Goal: Transaction & Acquisition: Purchase product/service

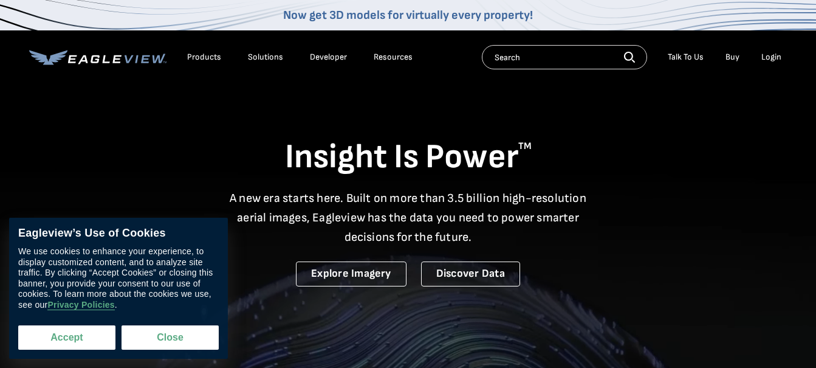
drag, startPoint x: 0, startPoint y: 0, endPoint x: 55, endPoint y: 337, distance: 341.2
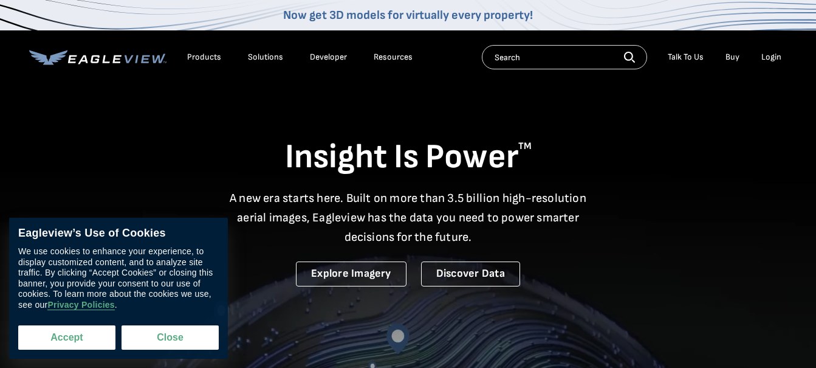
click at [55, 337] on button "Accept" at bounding box center [66, 337] width 97 height 24
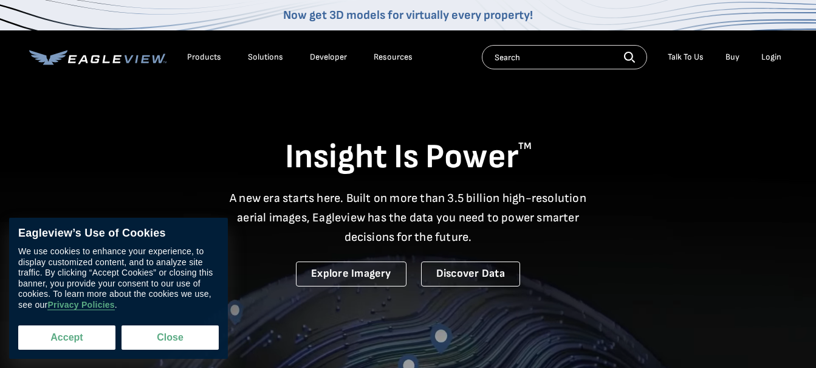
checkbox input "true"
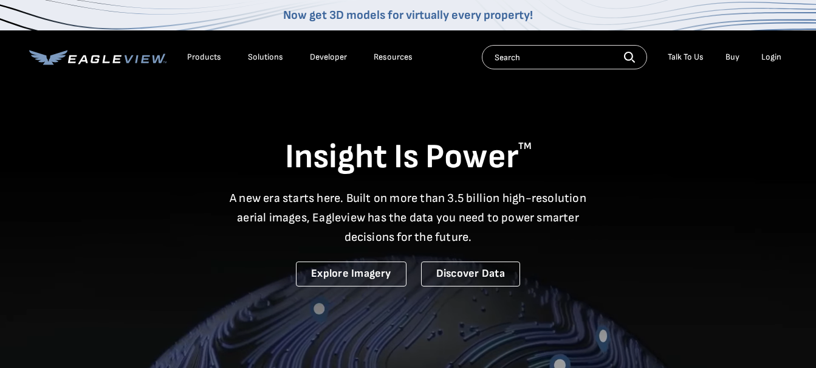
click at [55, 337] on button "Accept" at bounding box center [69, 334] width 92 height 23
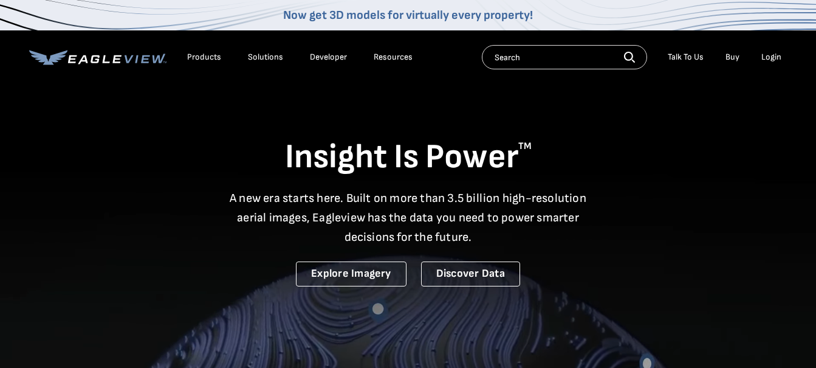
click at [775, 55] on div "Login" at bounding box center [771, 57] width 20 height 11
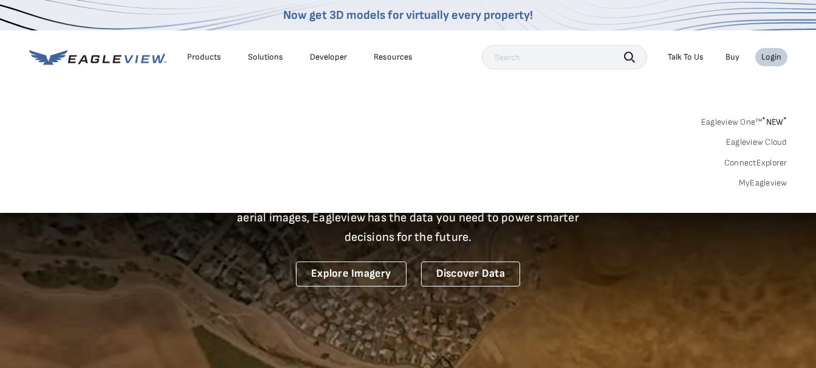
click at [766, 57] on div "Login" at bounding box center [771, 57] width 20 height 11
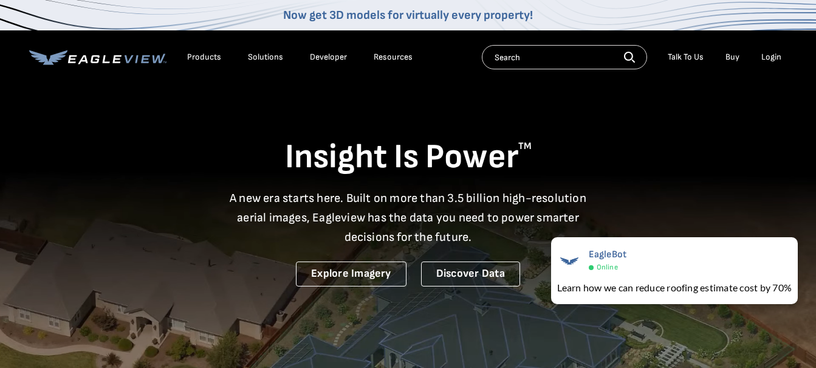
click at [771, 53] on div "Login" at bounding box center [771, 57] width 20 height 11
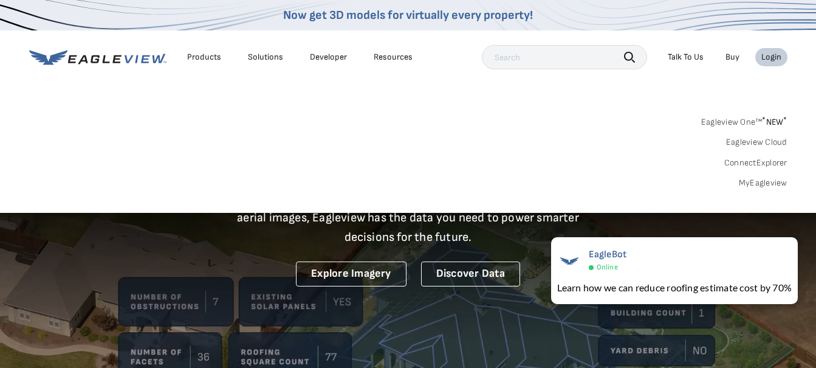
click at [771, 53] on div "Login" at bounding box center [771, 57] width 20 height 11
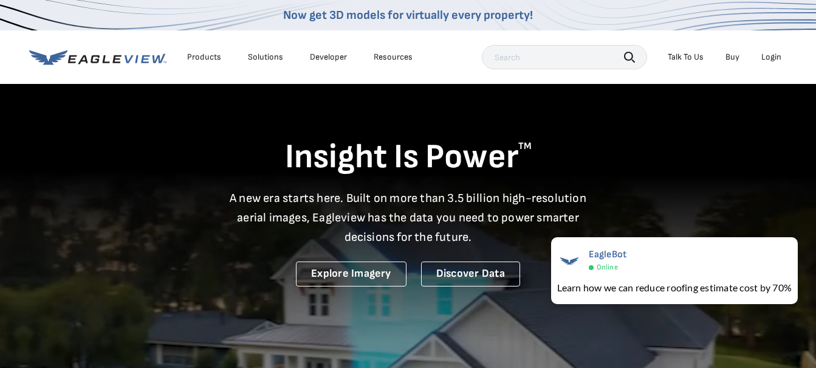
click at [771, 53] on div "Login" at bounding box center [771, 57] width 20 height 11
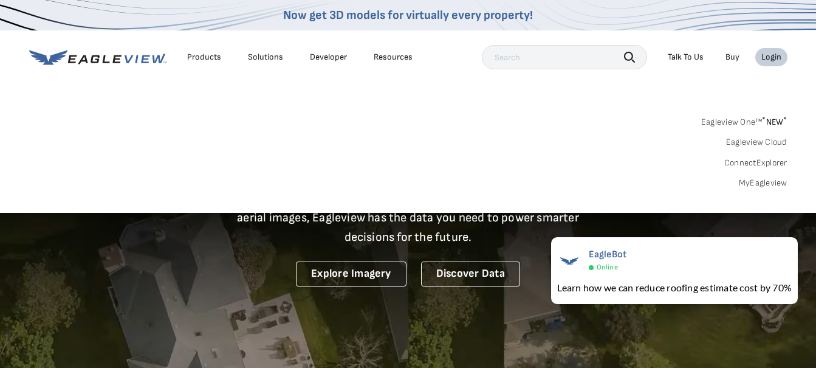
click at [772, 60] on div "Login" at bounding box center [771, 57] width 20 height 11
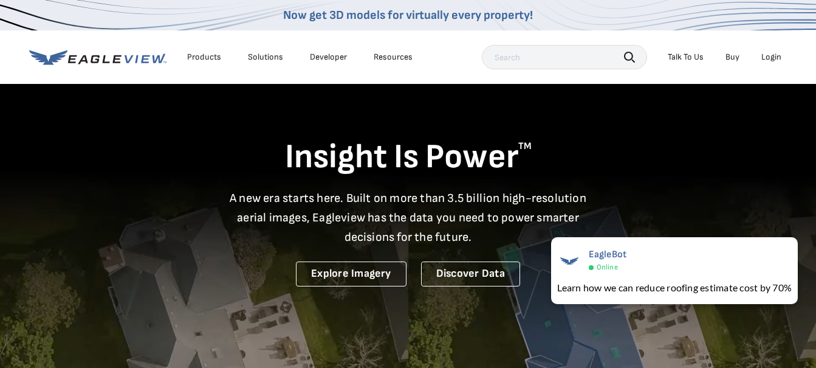
click at [772, 60] on div "Login" at bounding box center [771, 57] width 20 height 11
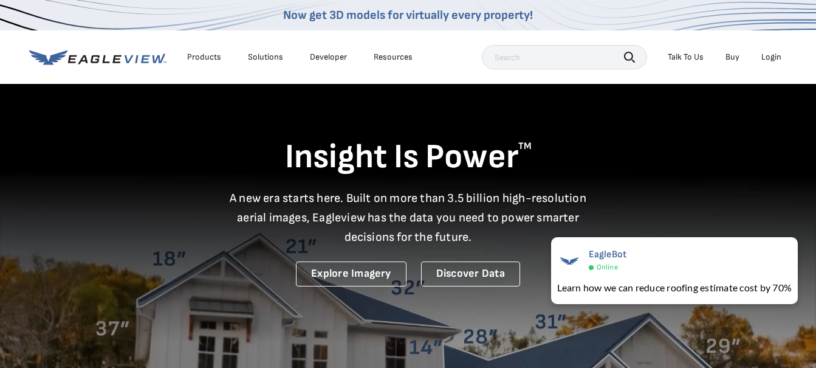
click at [772, 60] on div "Login" at bounding box center [771, 57] width 20 height 11
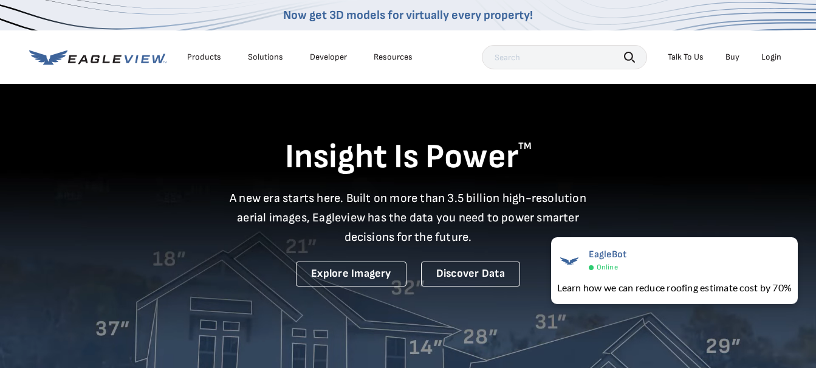
click at [772, 57] on div "Login" at bounding box center [771, 57] width 20 height 11
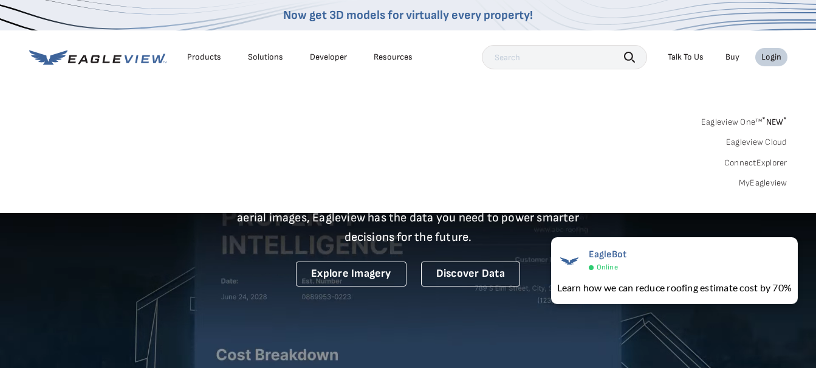
click at [772, 57] on div "Login" at bounding box center [771, 57] width 20 height 11
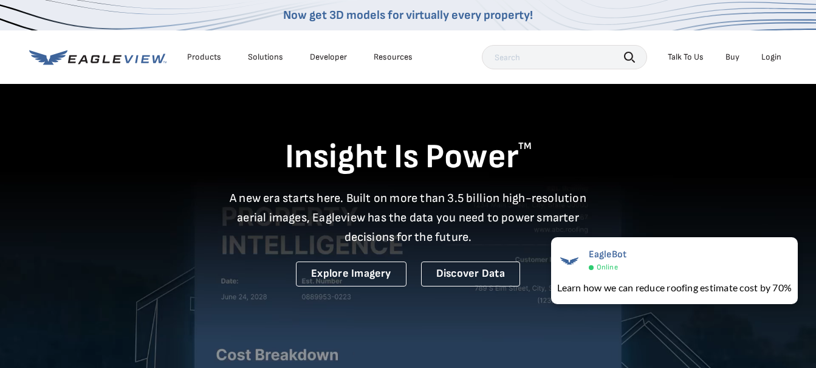
click at [772, 57] on div "Login" at bounding box center [771, 57] width 20 height 11
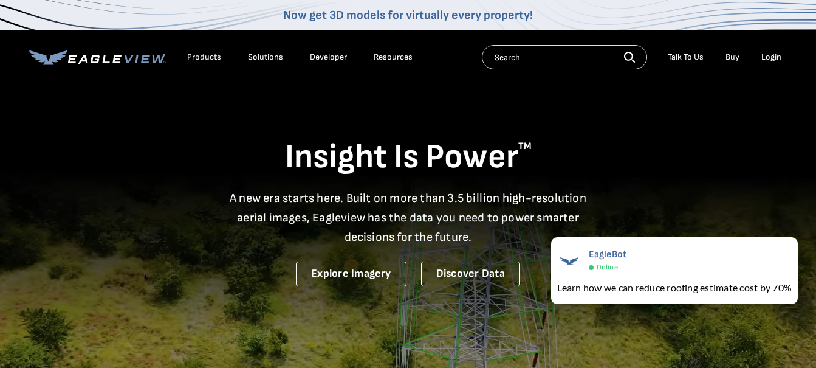
click at [772, 58] on div "Login" at bounding box center [771, 57] width 20 height 11
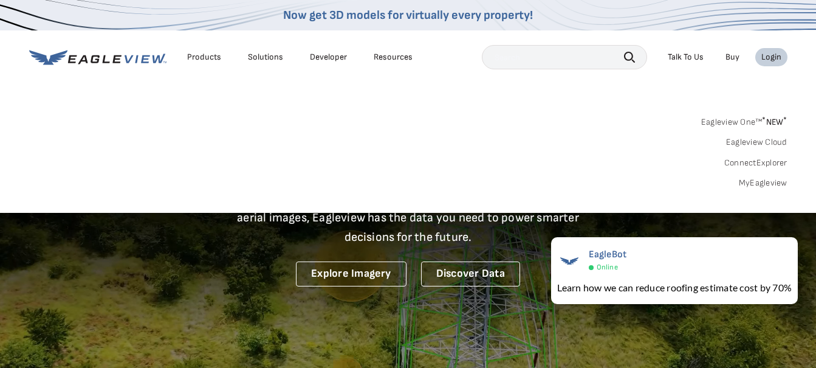
click at [772, 58] on div "Login" at bounding box center [771, 57] width 20 height 11
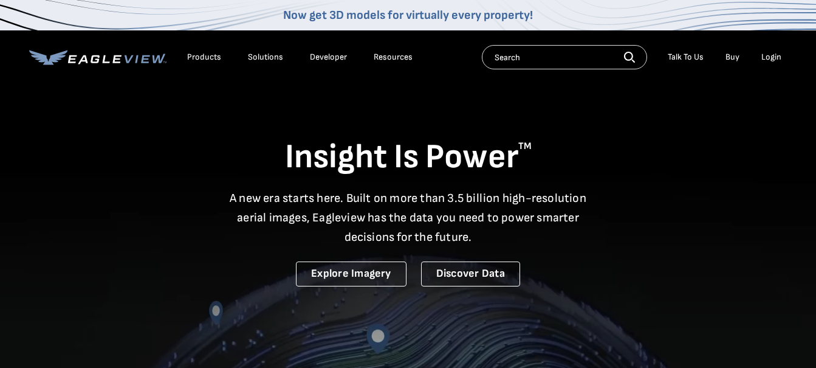
click at [770, 57] on div "Login" at bounding box center [771, 57] width 20 height 11
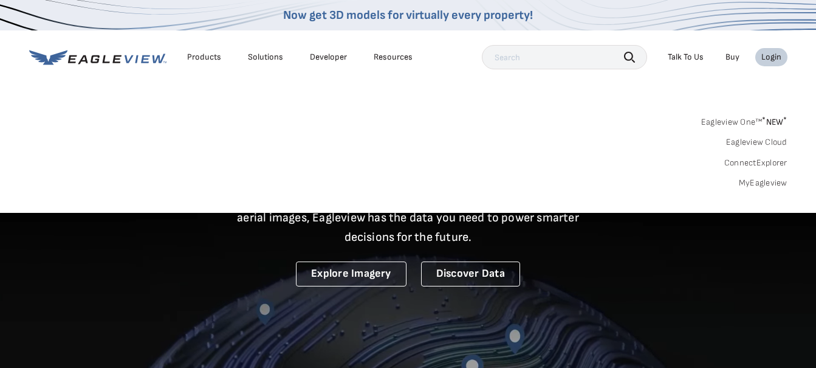
click at [770, 57] on div "Login" at bounding box center [771, 57] width 20 height 11
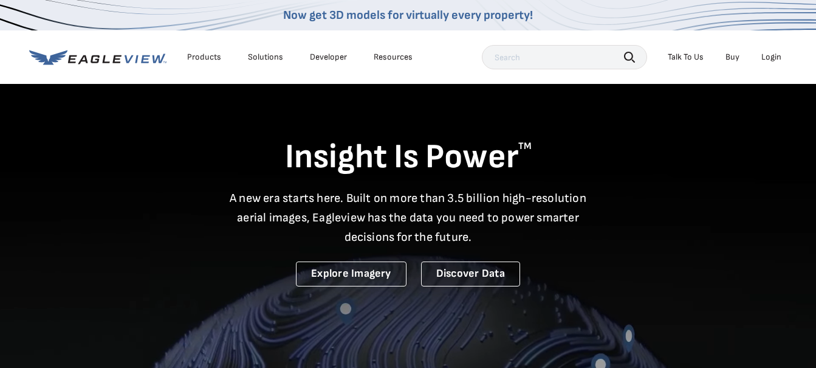
click at [770, 57] on div "Login" at bounding box center [771, 57] width 20 height 11
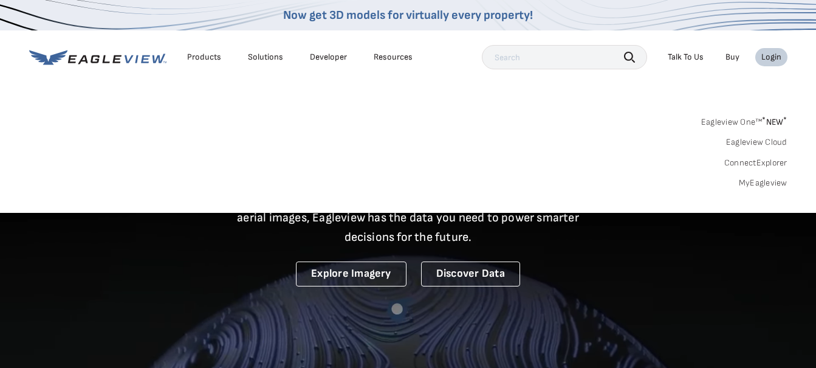
click at [770, 57] on div "Login" at bounding box center [771, 57] width 20 height 11
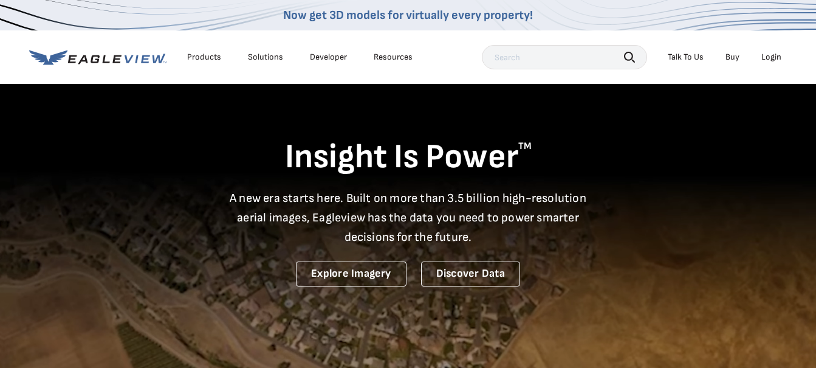
click at [770, 57] on div "Login" at bounding box center [771, 57] width 20 height 11
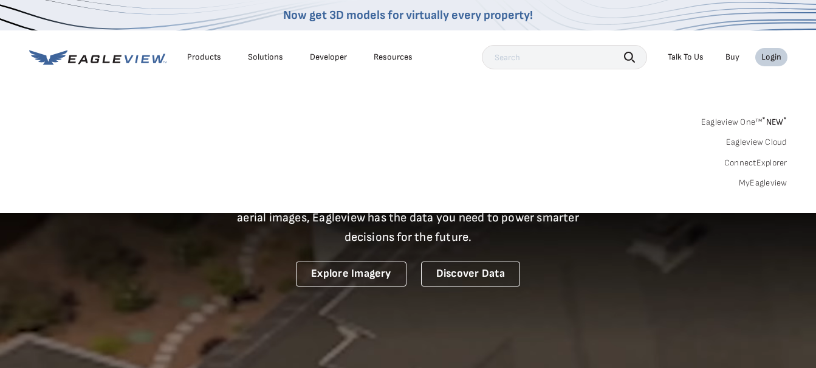
click at [770, 57] on div "Login" at bounding box center [771, 57] width 20 height 11
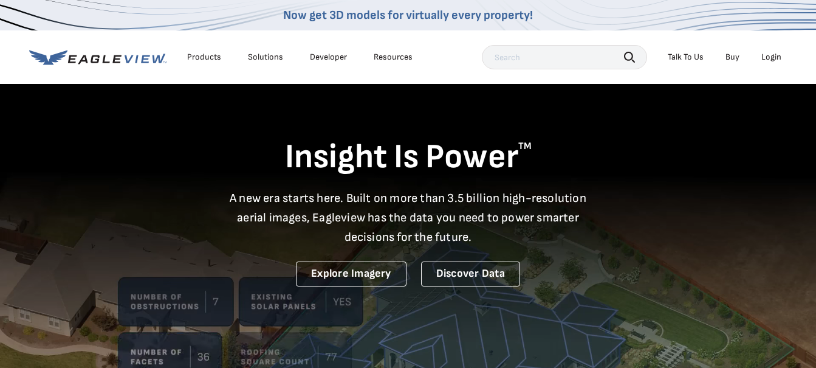
click at [770, 57] on div "Login" at bounding box center [771, 57] width 20 height 11
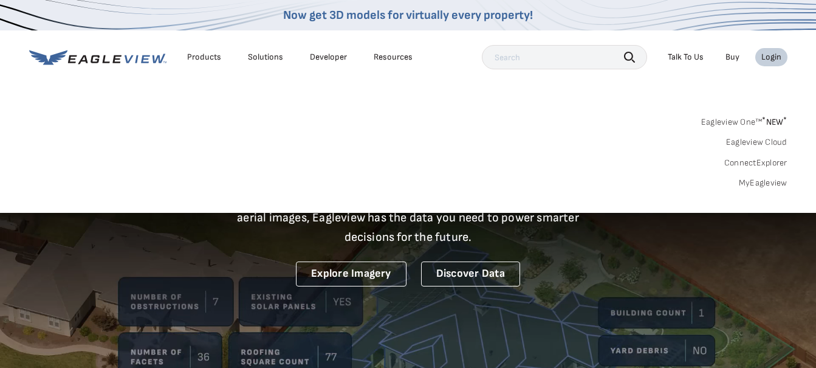
click at [770, 57] on div "Login" at bounding box center [771, 57] width 20 height 11
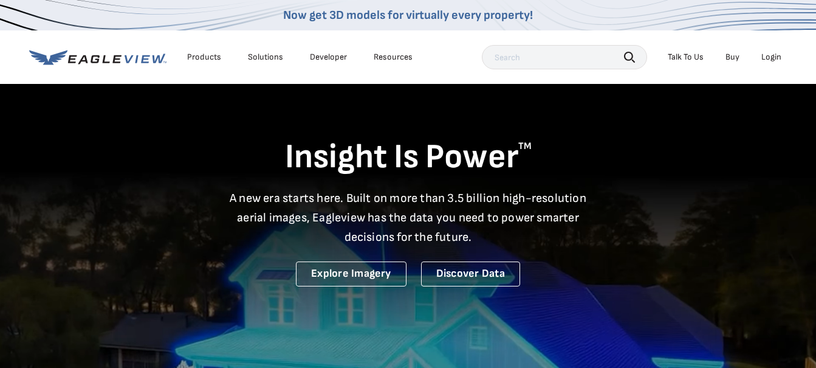
click at [770, 57] on div "Login" at bounding box center [771, 57] width 20 height 11
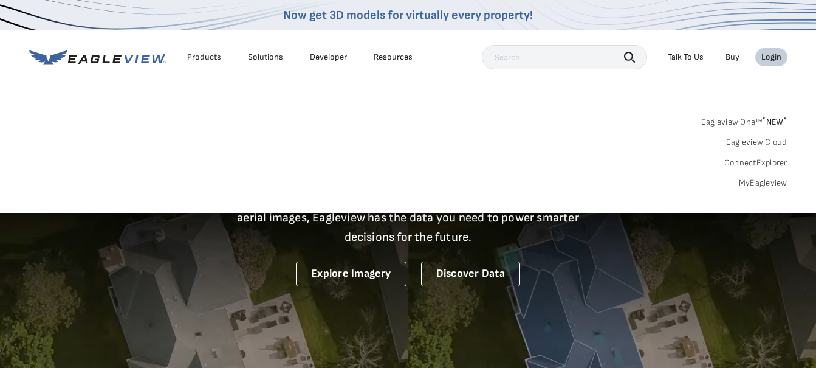
click at [770, 57] on div "Login" at bounding box center [771, 57] width 20 height 11
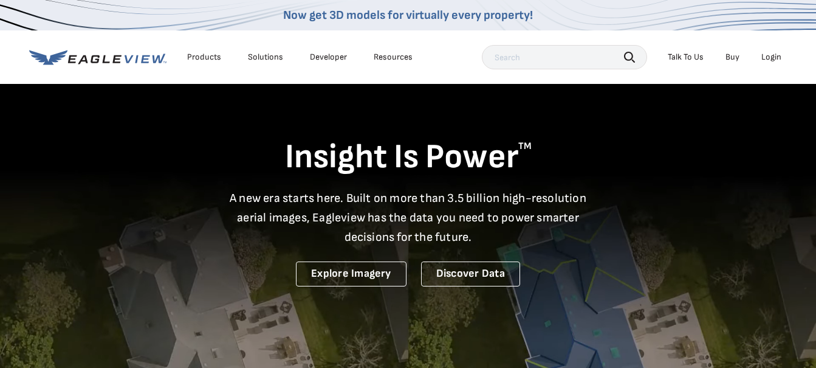
click at [770, 57] on div "Login" at bounding box center [771, 57] width 20 height 11
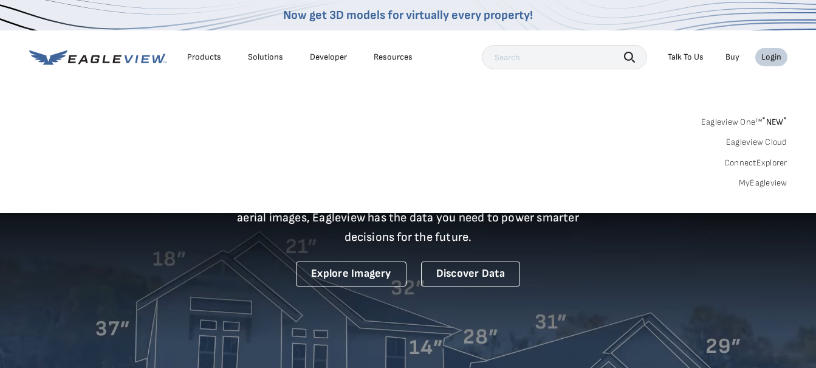
click at [763, 181] on link "MyEagleview" at bounding box center [763, 182] width 49 height 11
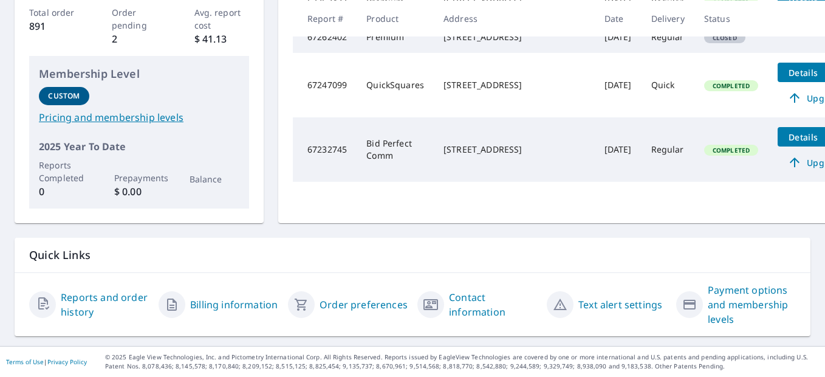
scroll to position [70, 0]
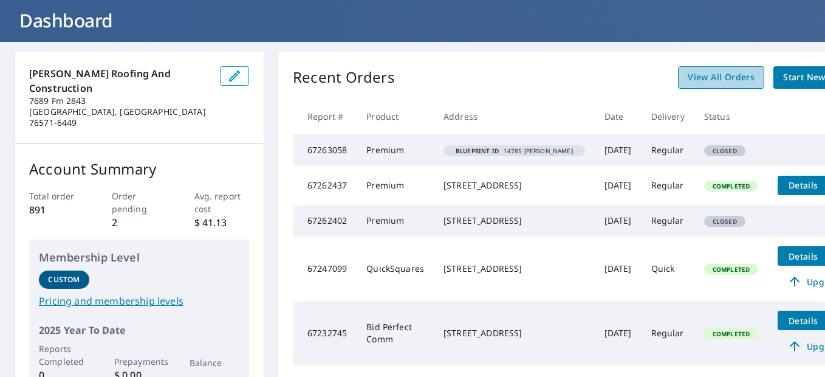
click at [693, 80] on span "View All Orders" at bounding box center [721, 77] width 67 height 15
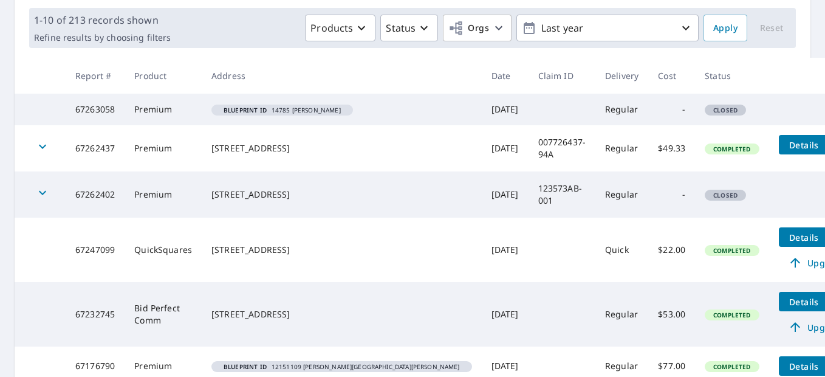
scroll to position [163, 0]
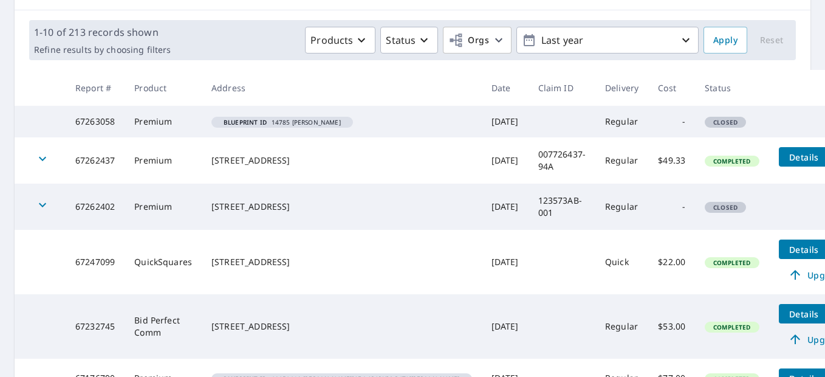
click at [706, 123] on span "Closed" at bounding box center [725, 122] width 39 height 9
click at [143, 123] on td "Premium" at bounding box center [163, 122] width 77 height 32
drag, startPoint x: 143, startPoint y: 123, endPoint x: 110, endPoint y: 119, distance: 33.7
click at [110, 119] on tr "67263058 Premium Blueprint ID 14785 Armstrong Sep 03, 2025 Regular - Closed" at bounding box center [440, 122] width 850 height 32
click at [110, 119] on td "67263058" at bounding box center [95, 122] width 59 height 32
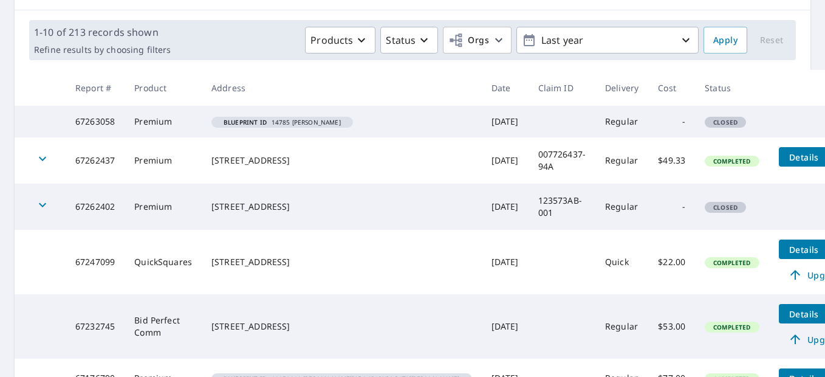
click at [356, 123] on td "Blueprint ID 14785 Armstrong" at bounding box center [342, 122] width 280 height 32
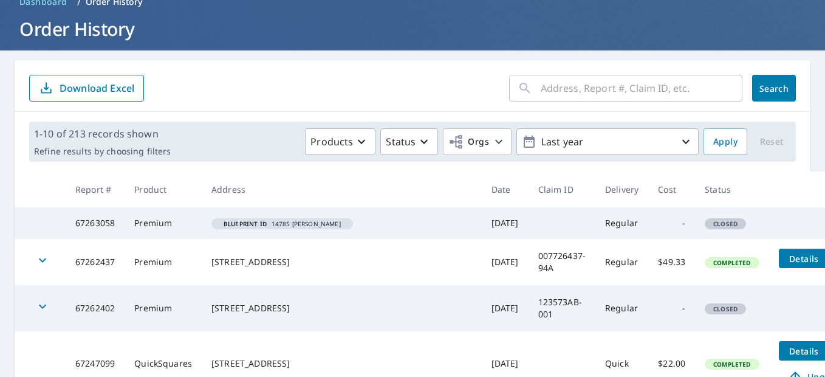
scroll to position [59, 0]
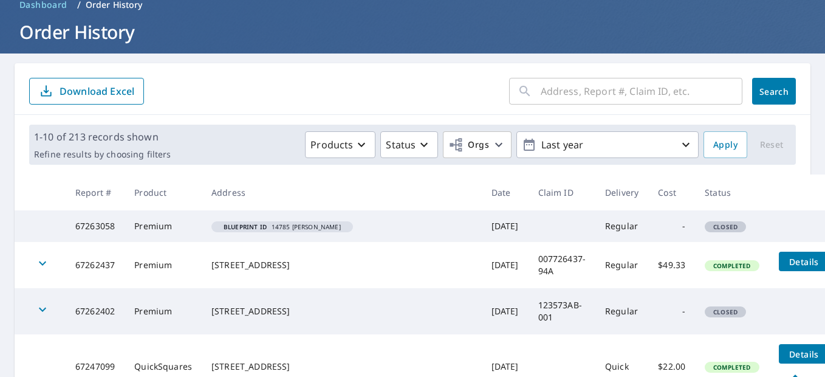
click at [529, 223] on td at bounding box center [562, 226] width 67 height 32
click at [706, 227] on span "Closed" at bounding box center [725, 226] width 39 height 9
drag, startPoint x: 662, startPoint y: 227, endPoint x: 718, endPoint y: 215, distance: 57.3
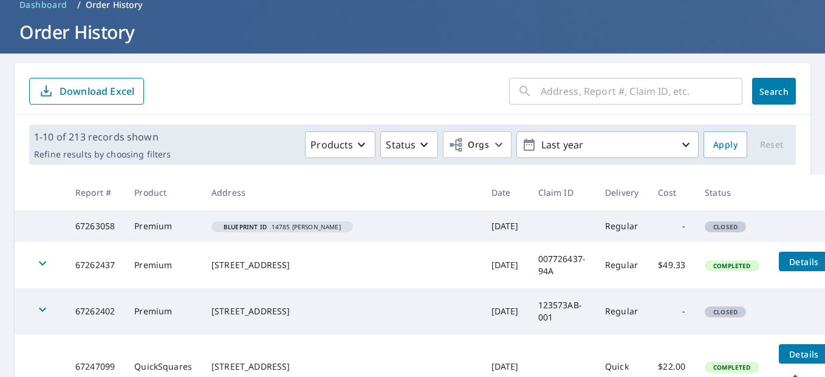
click at [769, 215] on td at bounding box center [816, 219] width 95 height 19
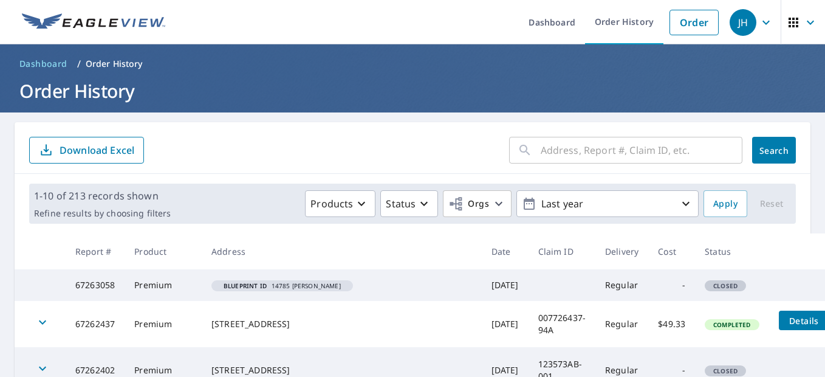
click at [128, 62] on p "Order History" at bounding box center [114, 64] width 57 height 12
click at [689, 22] on link "Order" at bounding box center [694, 23] width 49 height 26
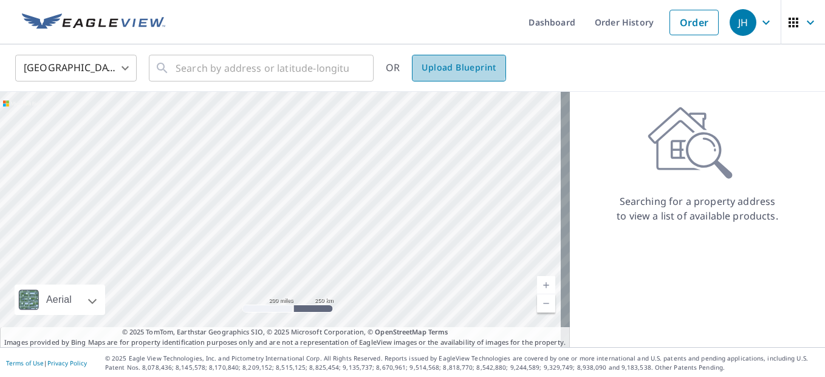
click at [443, 64] on span "Upload Blueprint" at bounding box center [459, 67] width 74 height 15
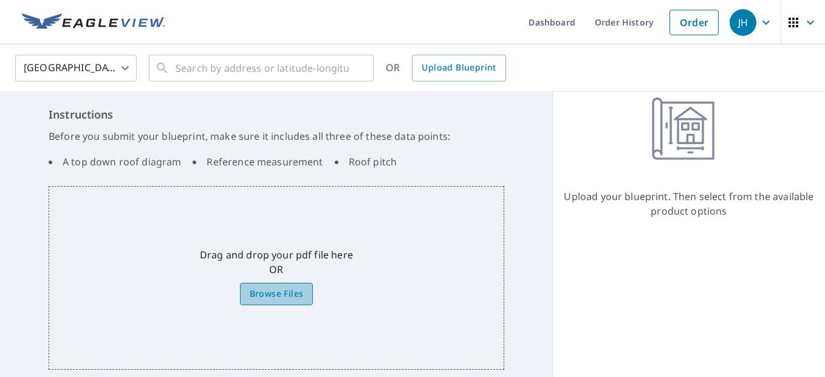
click at [259, 293] on span "Browse Files" at bounding box center [277, 293] width 54 height 15
click at [0, 0] on input "Browse Files" at bounding box center [0, 0] width 0 height 0
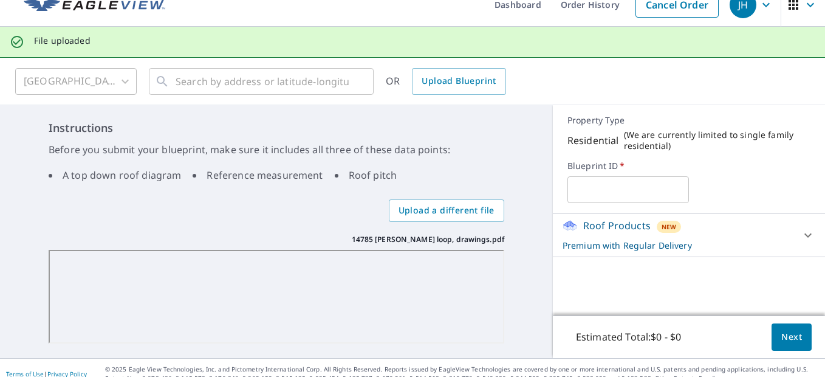
scroll to position [30, 0]
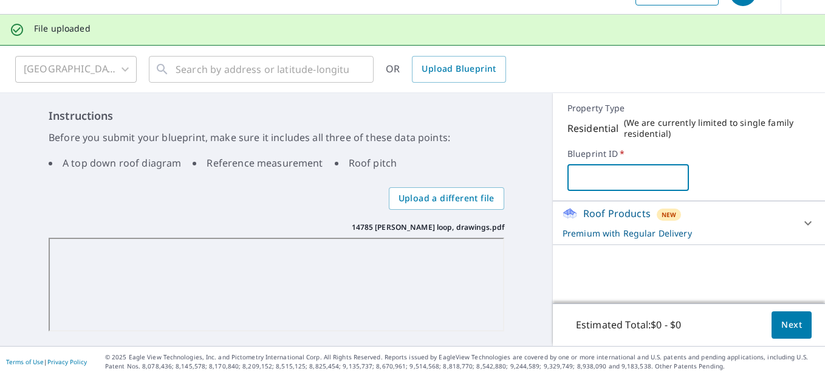
click at [601, 180] on input "text" at bounding box center [629, 177] width 122 height 34
type input "14785"
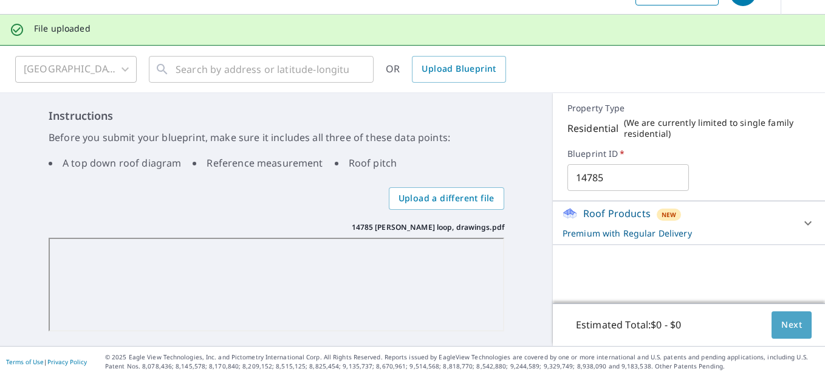
click at [782, 325] on span "Next" at bounding box center [792, 324] width 21 height 15
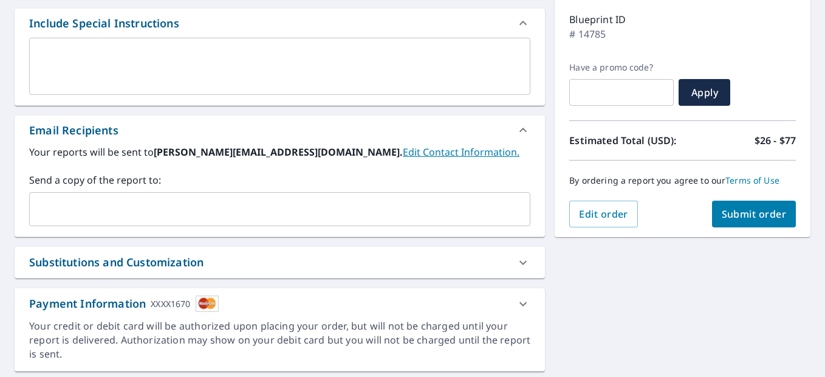
scroll to position [123, 0]
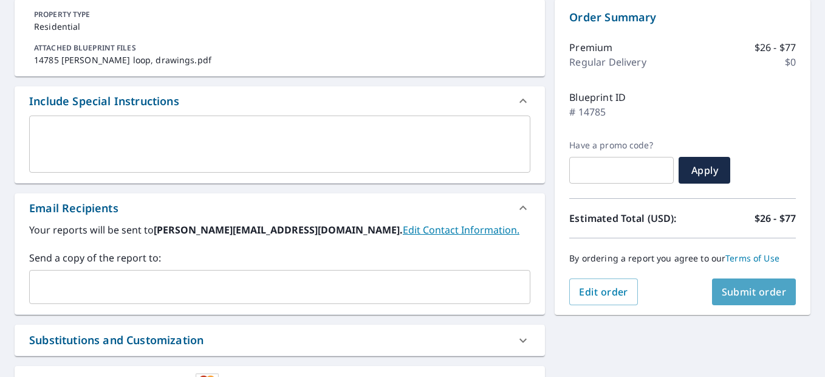
click at [738, 290] on span "Submit order" at bounding box center [754, 291] width 65 height 13
checkbox input "true"
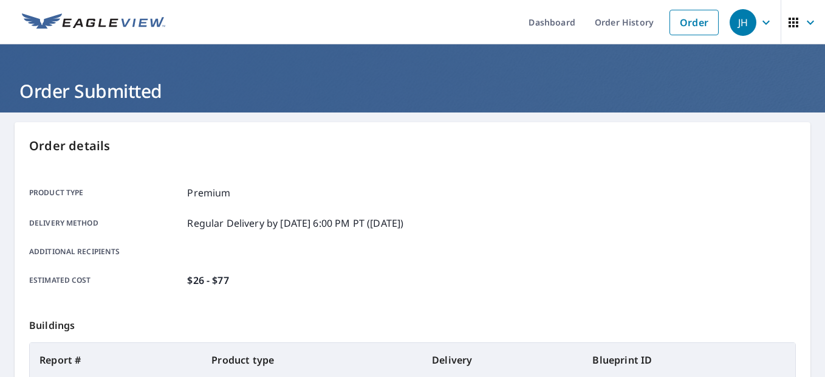
click at [759, 26] on icon "button" at bounding box center [766, 22] width 15 height 15
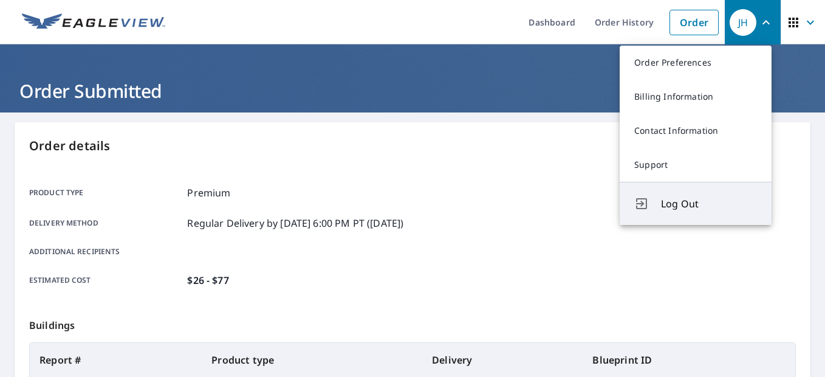
click at [683, 200] on span "Log Out" at bounding box center [709, 203] width 96 height 15
